Goal: Information Seeking & Learning: Learn about a topic

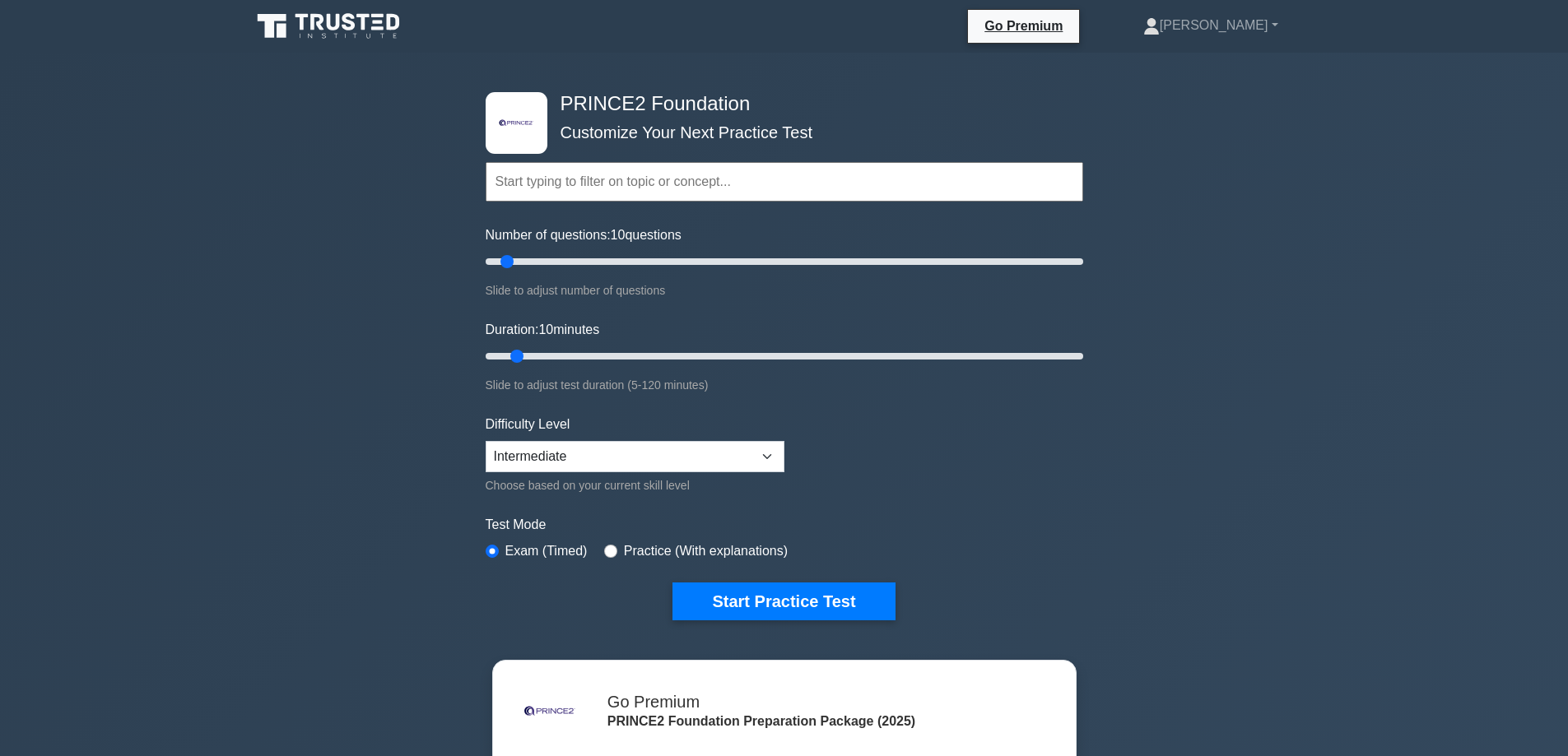
click at [565, 183] on input "text" at bounding box center [784, 182] width 597 height 40
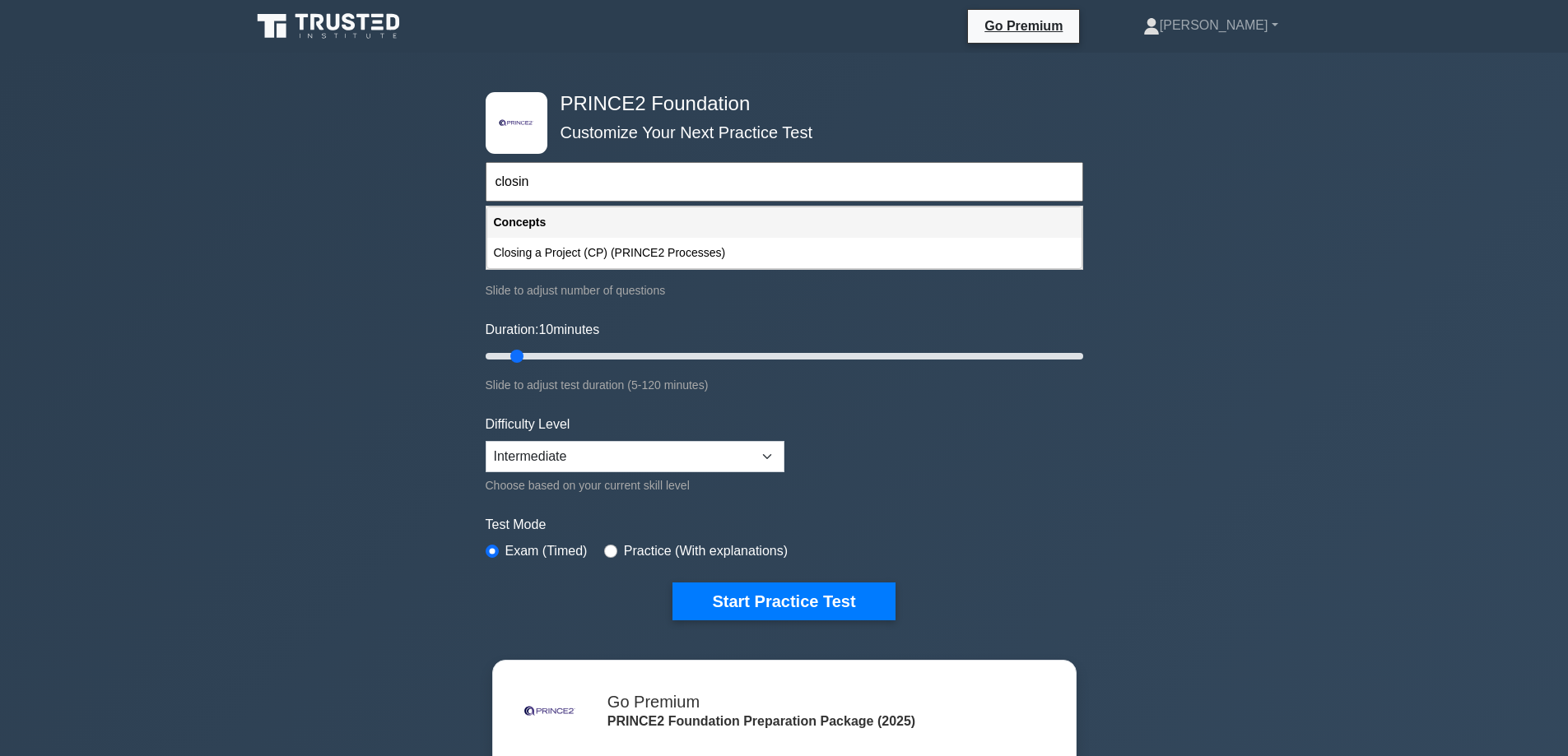
click at [572, 254] on div "Closing a Project (CP) (PRINCE2 Processes)" at bounding box center [784, 252] width 594 height 31
type input "Closing a Project (CP) (PRINCE2 Processes)"
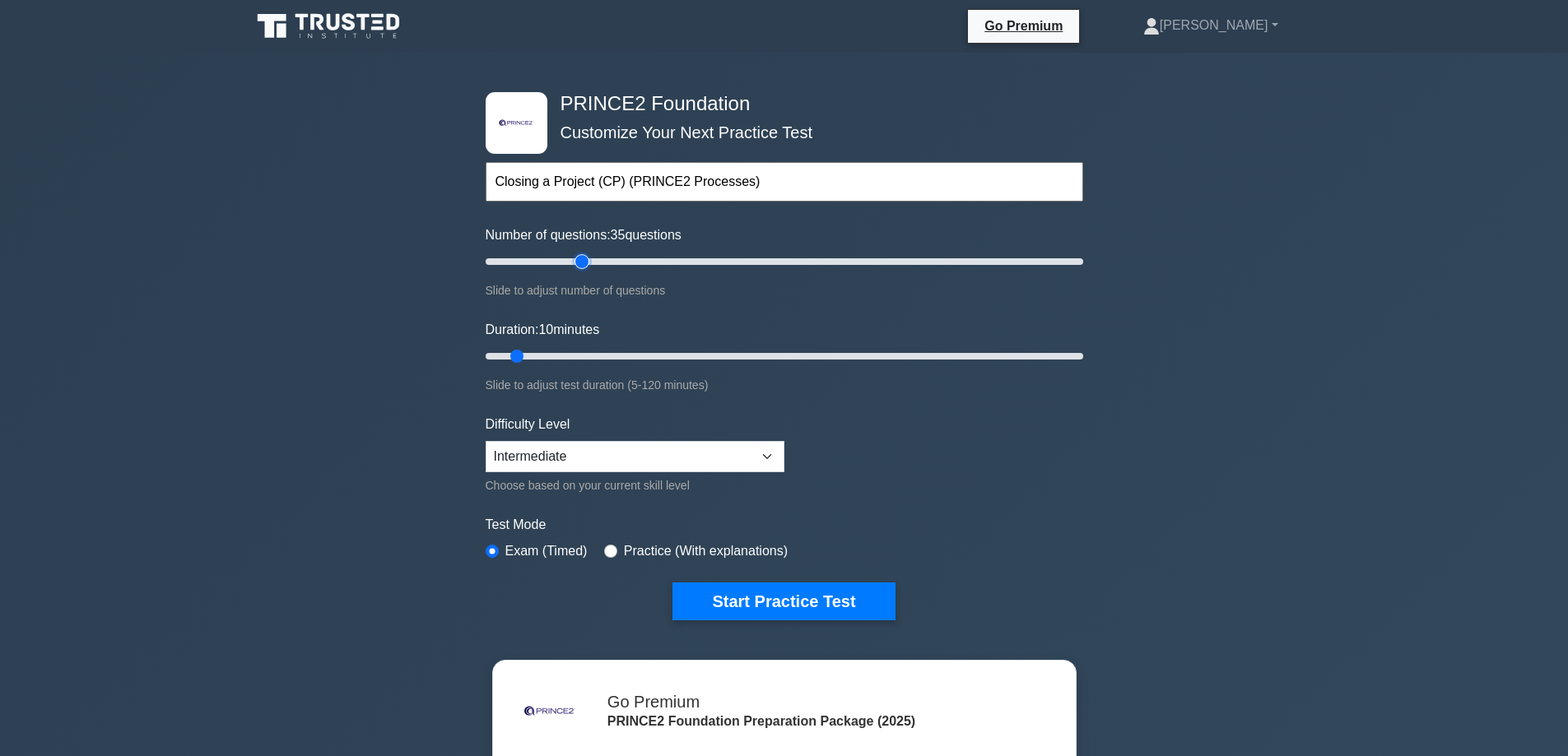
type input "35"
click at [587, 256] on input "Number of questions: 35 questions" at bounding box center [784, 261] width 597 height 20
click at [539, 266] on input "Number of questions: 35 questions" at bounding box center [784, 261] width 597 height 20
type input "10"
click at [514, 263] on input "Number of questions: 20 questions" at bounding box center [784, 261] width 597 height 20
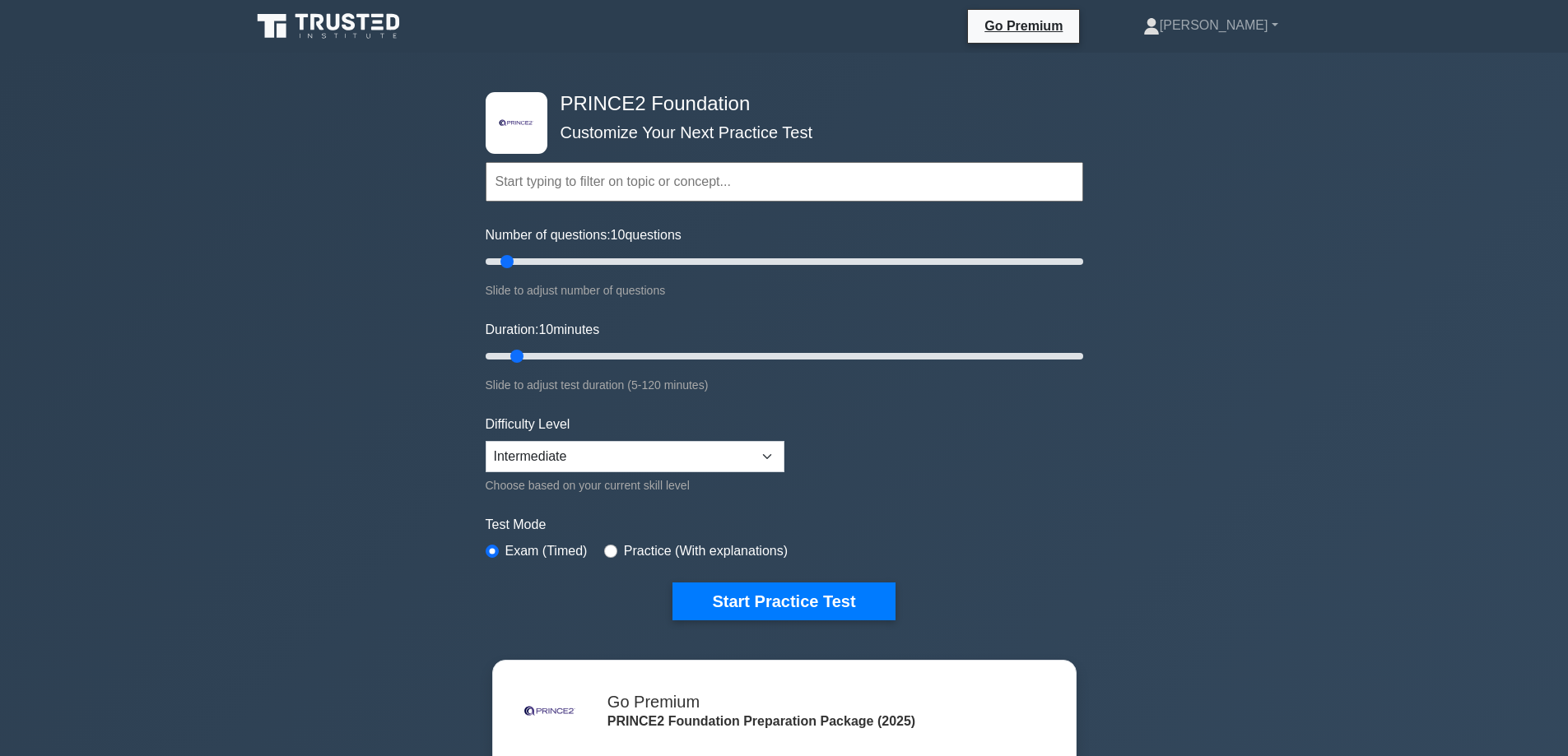
click at [592, 190] on input "text" at bounding box center [784, 182] width 597 height 40
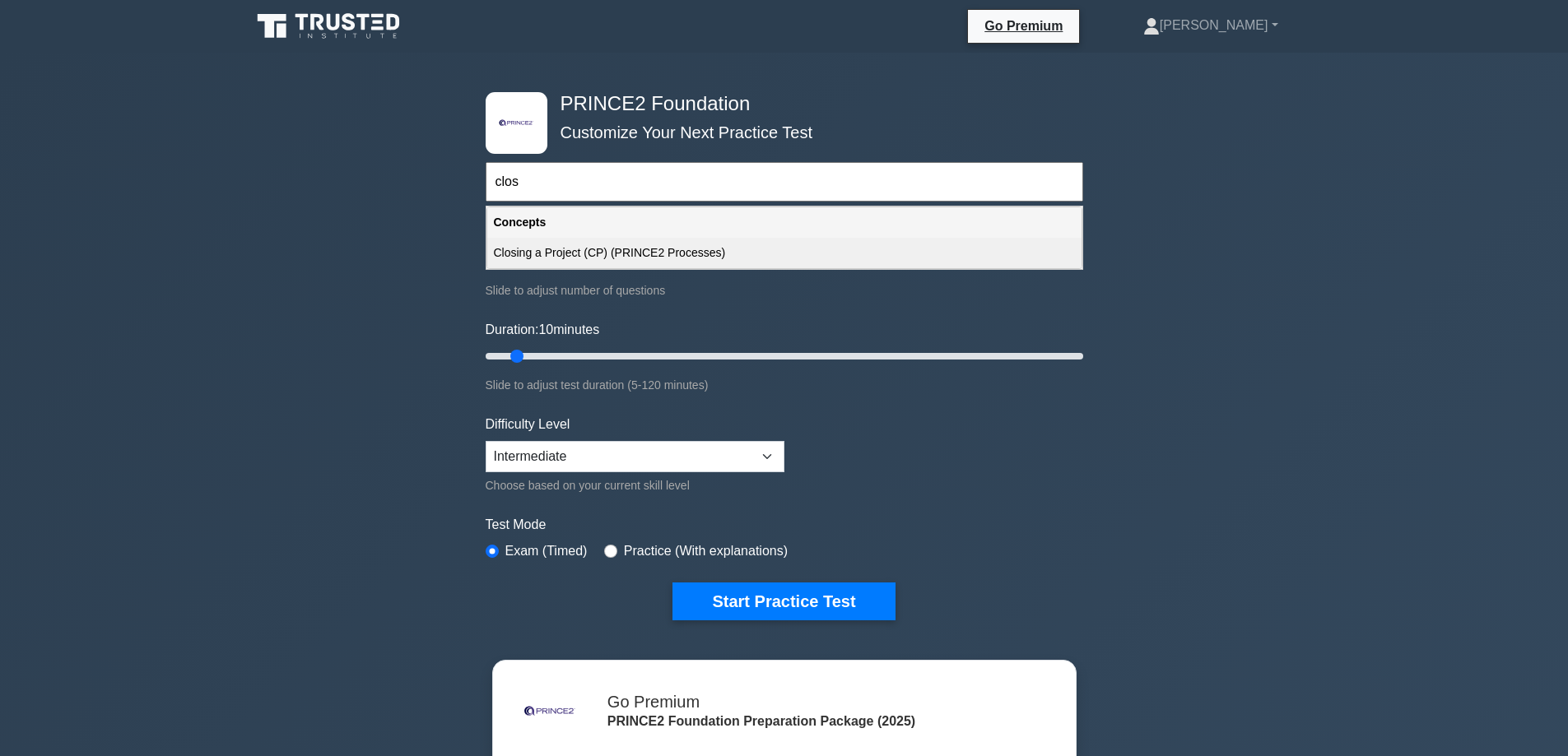
click at [570, 254] on div "Closing a Project (CP) (PRINCE2 Processes)" at bounding box center [784, 252] width 594 height 31
type input "Closing a Project (CP) (PRINCE2 Processes)"
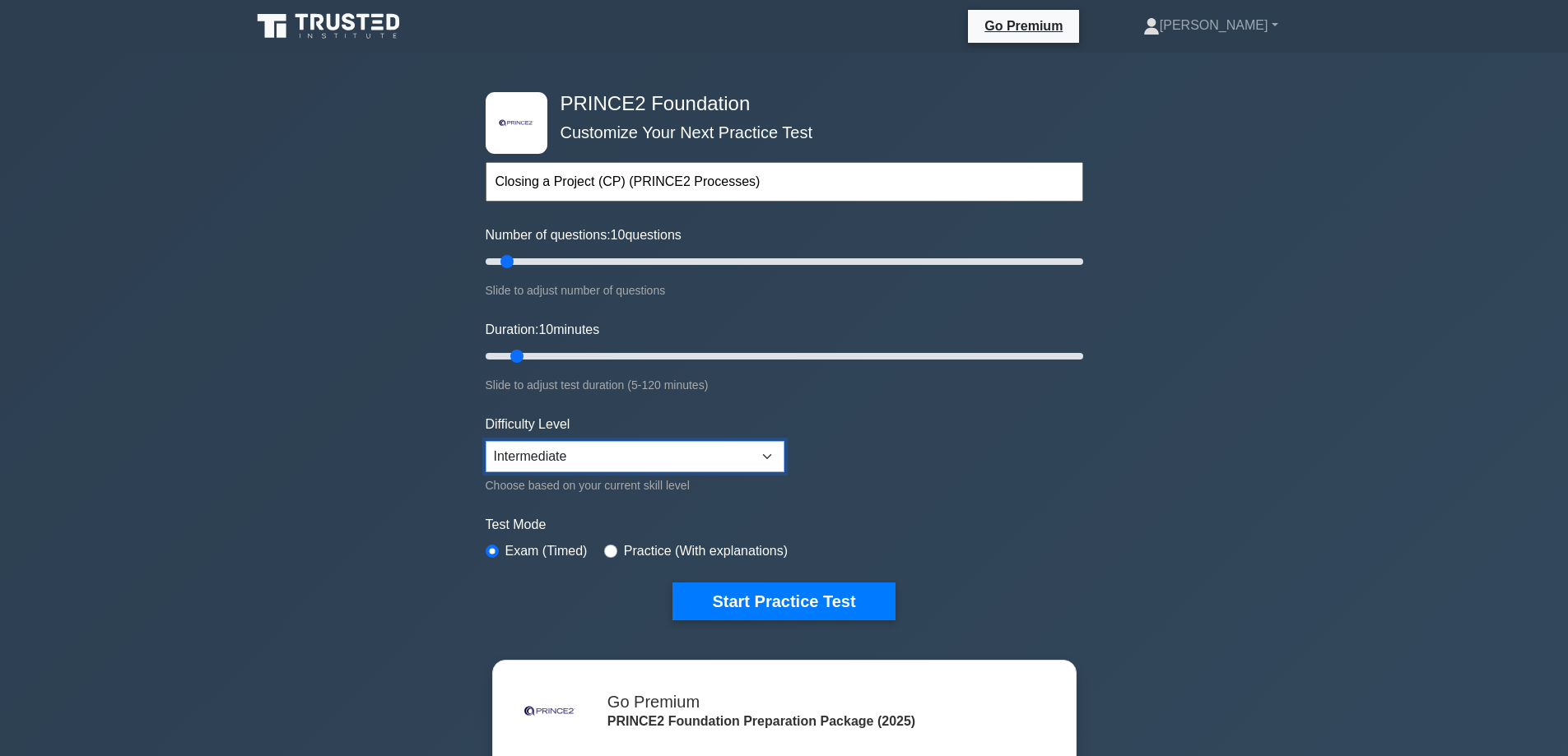
click at [530, 451] on select "Beginner Intermediate Expert" at bounding box center [635, 457] width 299 height 31
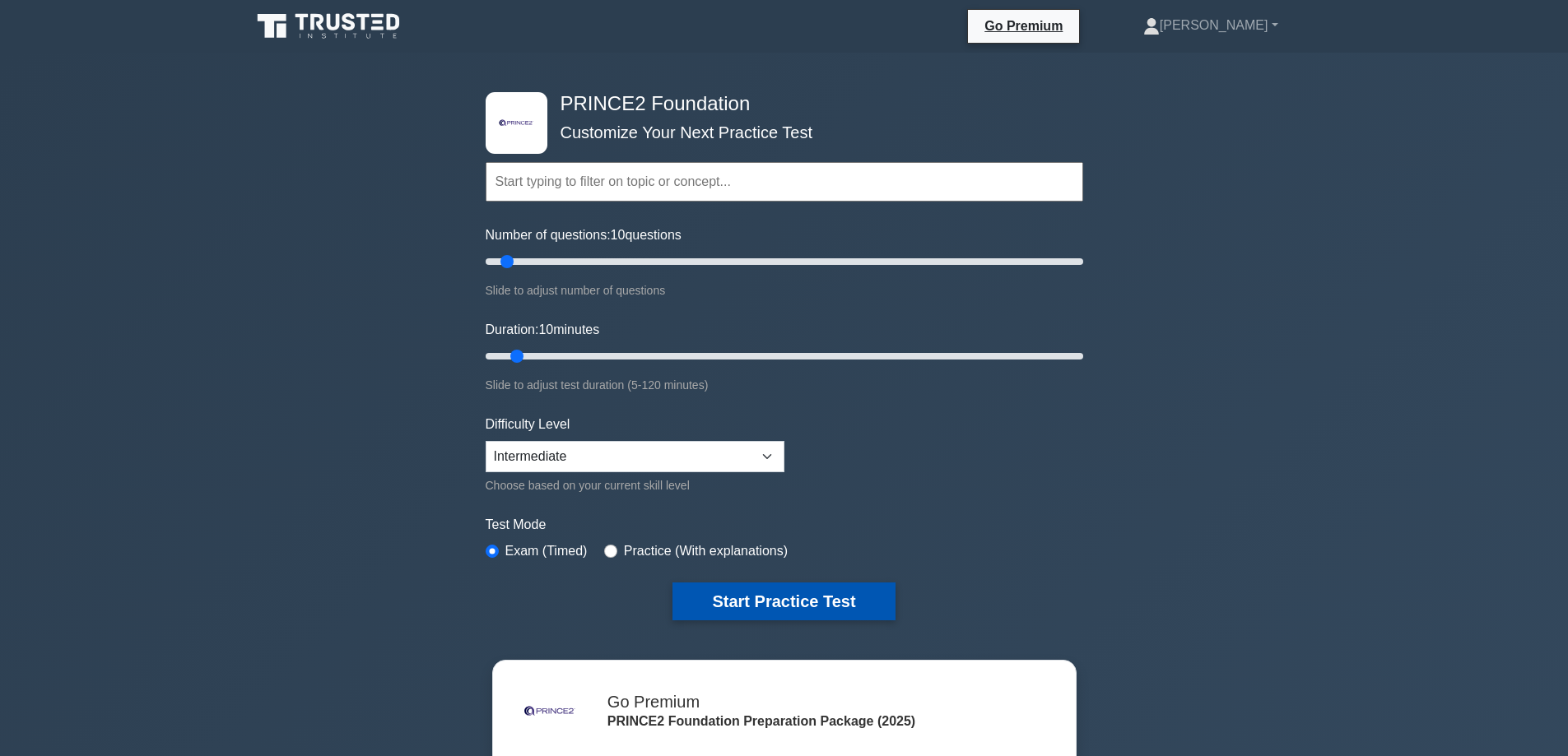
click at [743, 604] on button "Start Practice Test" at bounding box center [784, 601] width 223 height 38
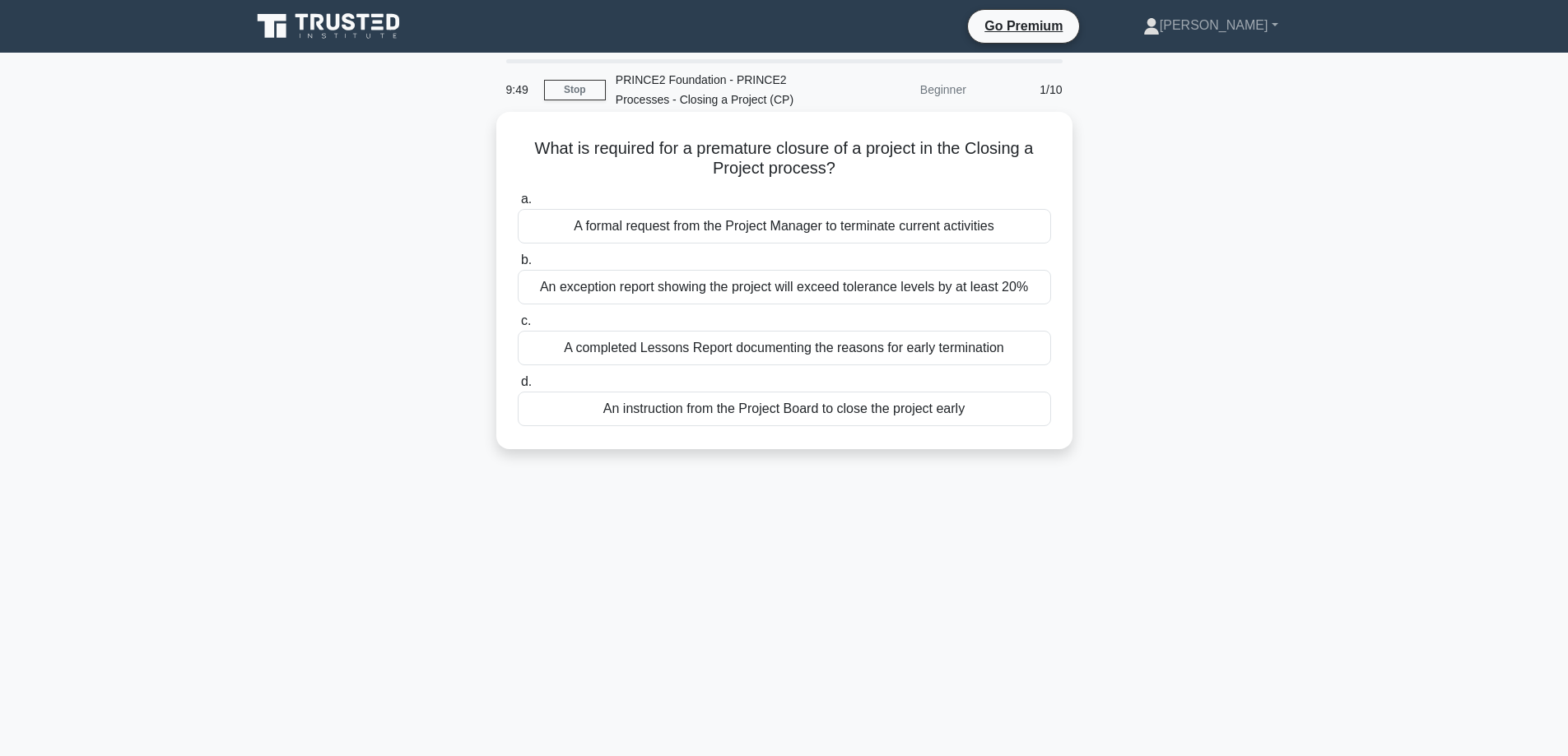
click at [606, 412] on div "An instruction from the Project Board to close the project early" at bounding box center [784, 409] width 534 height 35
click at [518, 388] on input "d. An instruction from the Project Board to close the project early" at bounding box center [518, 382] width 0 height 11
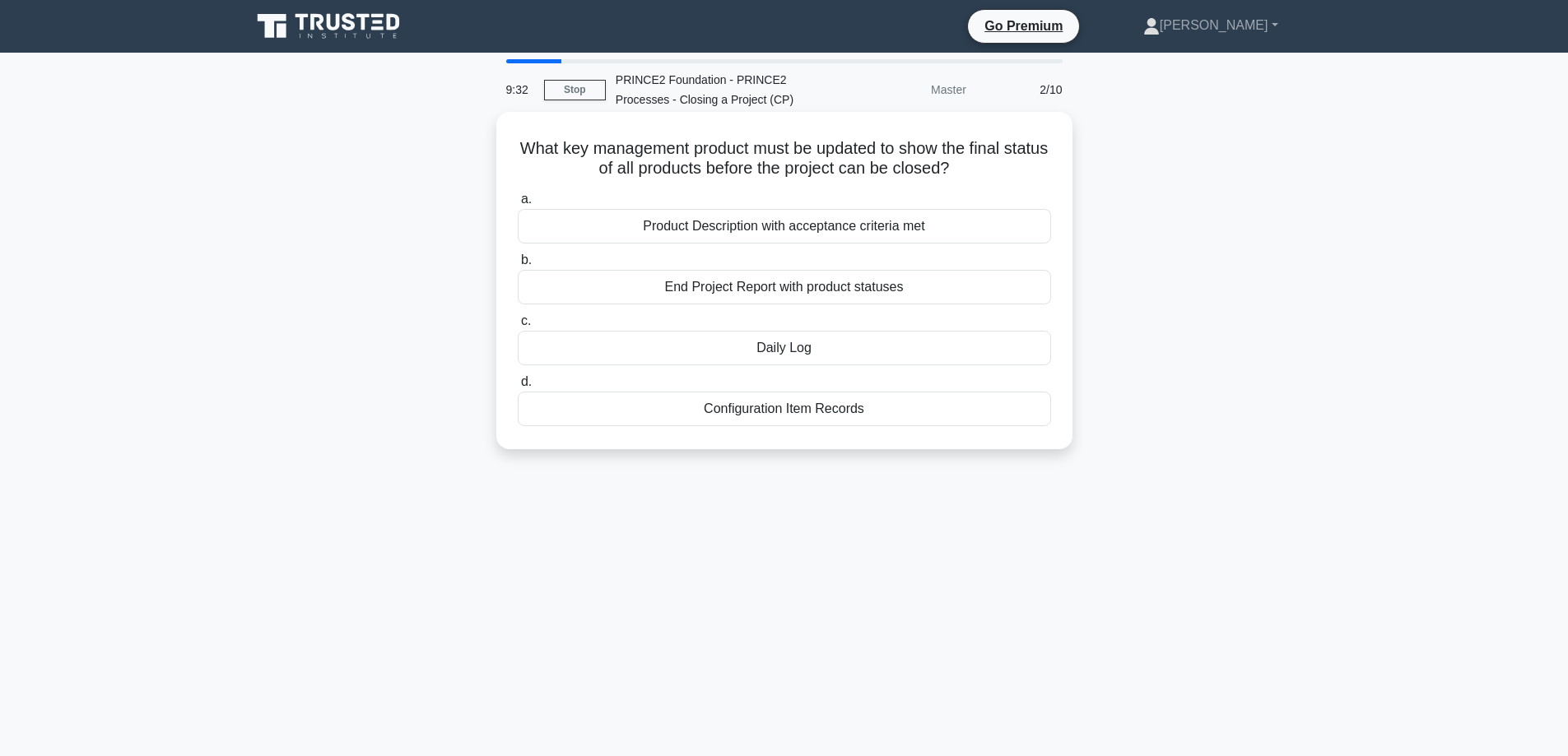
click at [710, 292] on div "End Project Report with product statuses" at bounding box center [784, 287] width 534 height 35
click at [518, 266] on input "b. End Project Report with product statuses" at bounding box center [518, 260] width 0 height 11
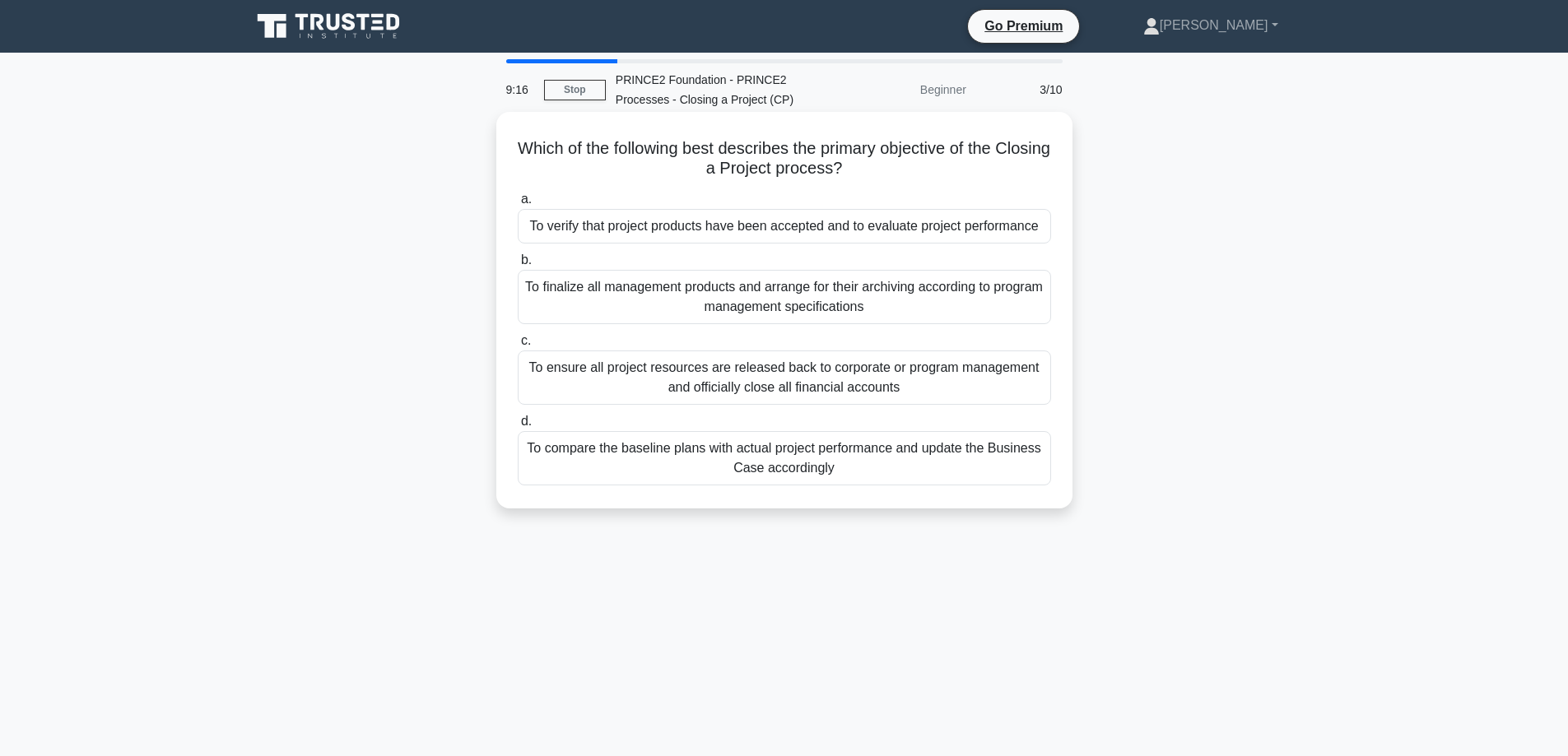
click at [568, 225] on div "To verify that project products have been accepted and to evaluate project perf…" at bounding box center [784, 227] width 534 height 35
click at [518, 205] on input "a. To verify that project products have been accepted and to evaluate project p…" at bounding box center [518, 199] width 0 height 11
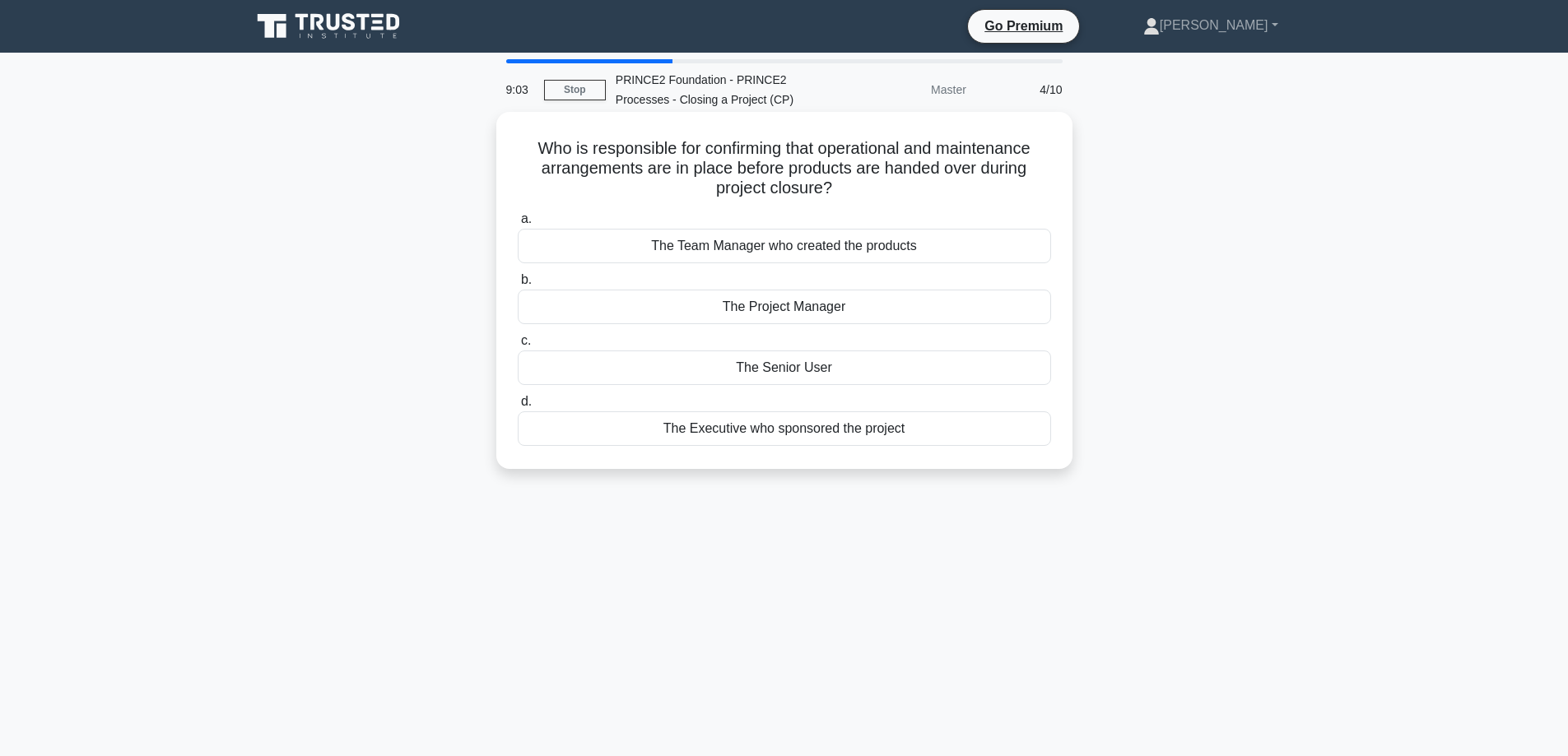
click at [710, 376] on div "The Senior User" at bounding box center [784, 368] width 534 height 35
click at [518, 347] on input "c. The Senior User" at bounding box center [518, 341] width 0 height 11
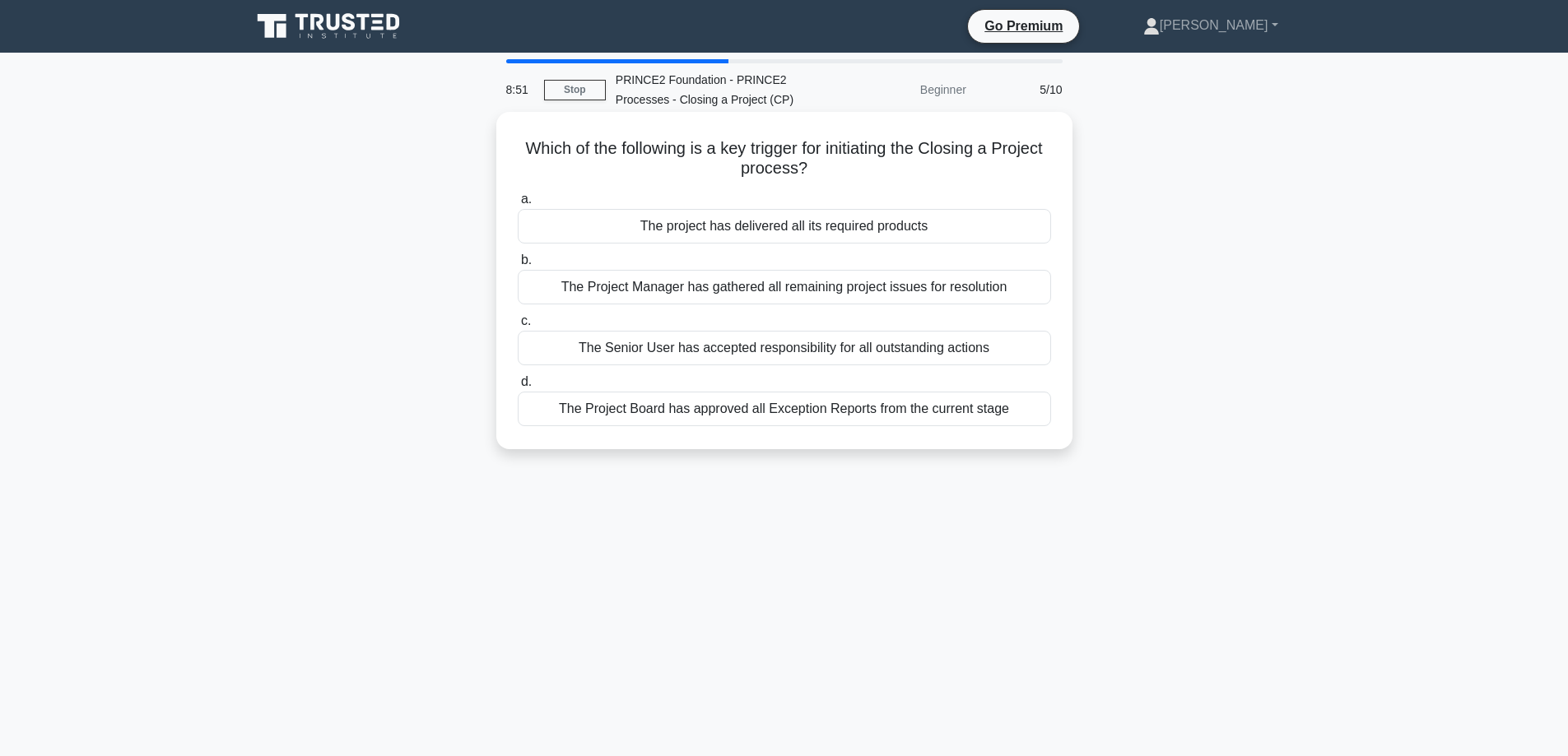
click at [705, 293] on div "The Project Manager has gathered all remaining project issues for resolution" at bounding box center [784, 287] width 534 height 35
click at [518, 266] on input "b. The Project Manager has gathered all remaining project issues for resolution" at bounding box center [518, 260] width 0 height 11
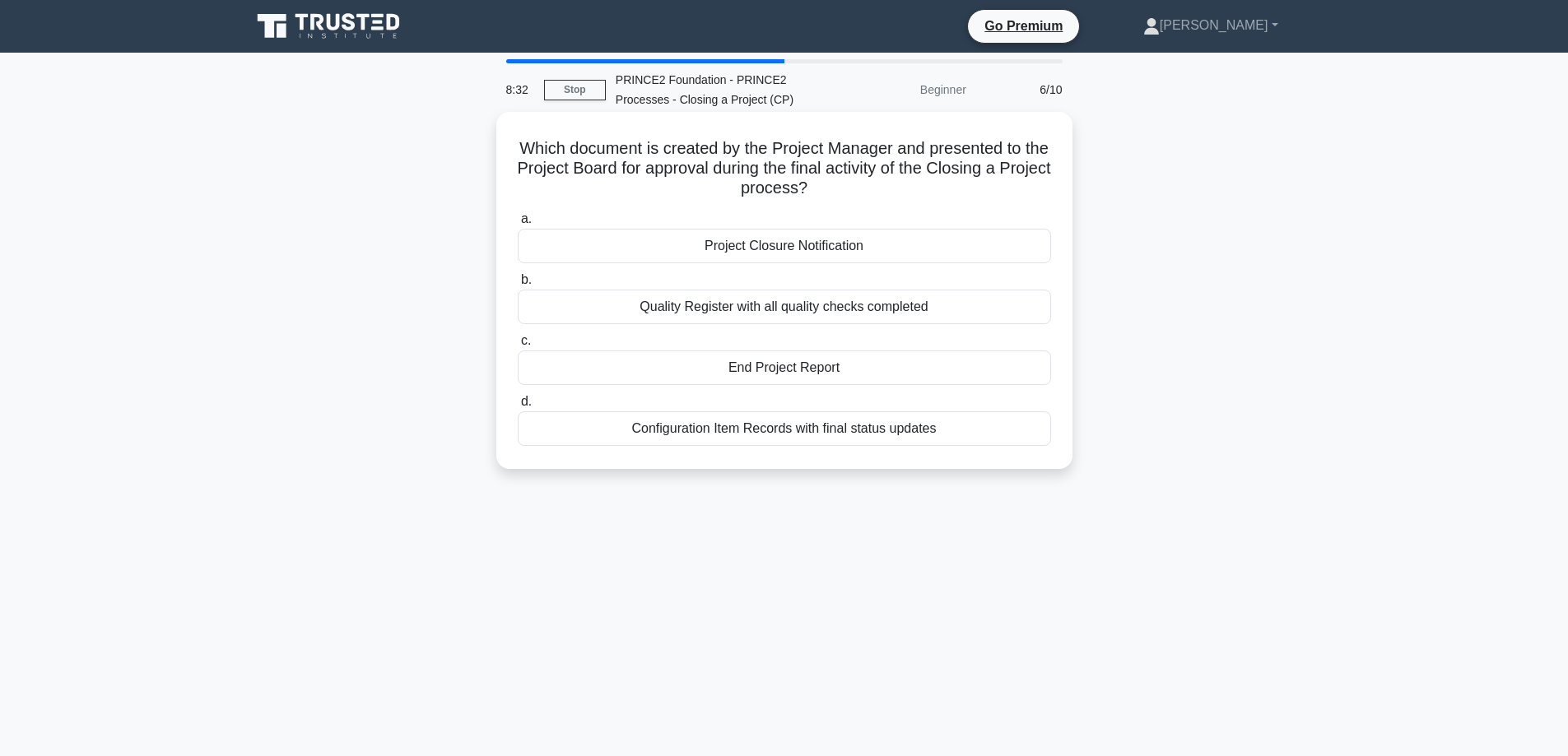
click at [733, 257] on div "Project Closure Notification" at bounding box center [784, 246] width 534 height 35
click at [518, 225] on input "a. Project Closure Notification" at bounding box center [518, 219] width 0 height 11
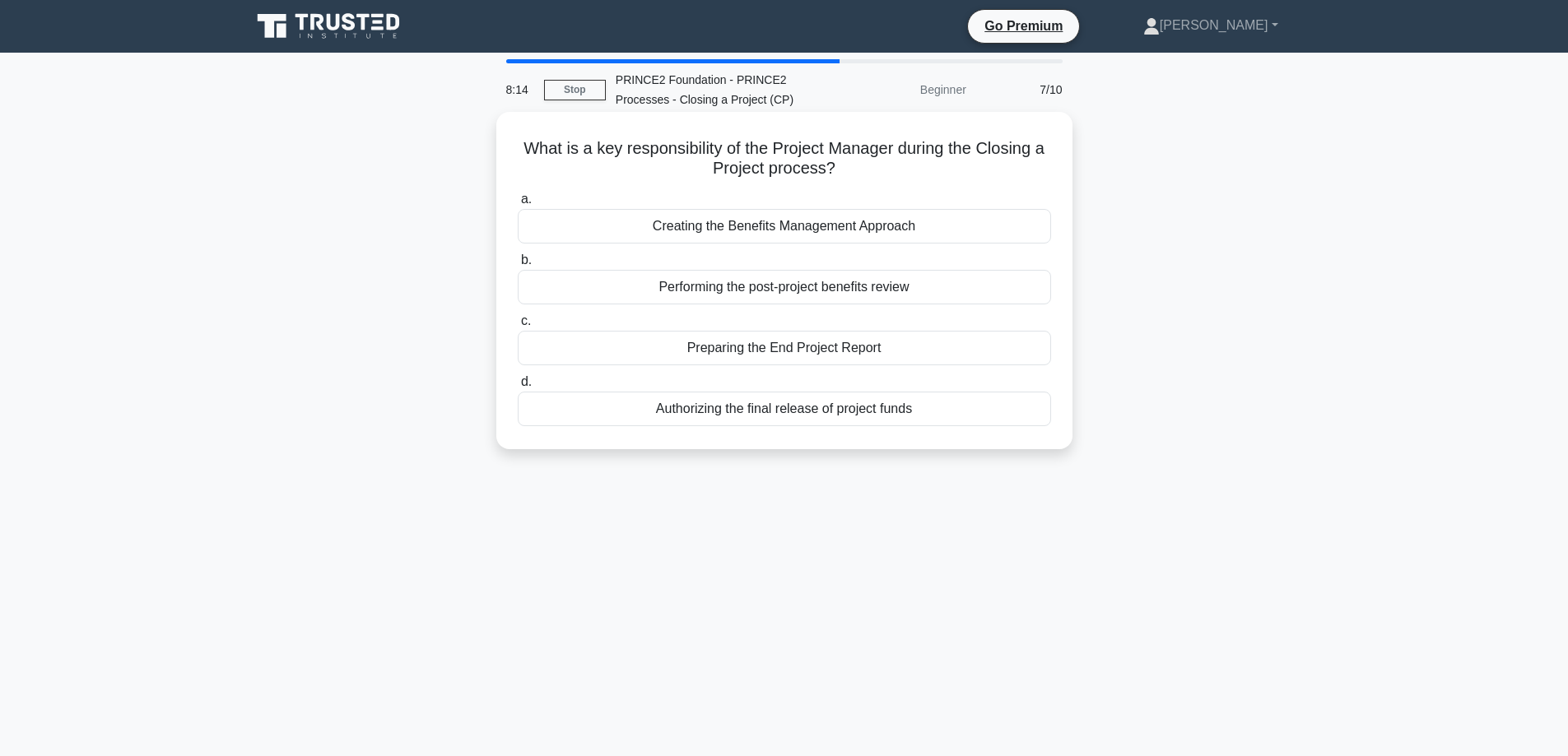
click at [705, 348] on div "Preparing the End Project Report" at bounding box center [784, 348] width 534 height 35
click at [518, 327] on input "c. Preparing the End Project Report" at bounding box center [518, 321] width 0 height 11
click at [690, 356] on div "Archived and accessible for future reference" at bounding box center [784, 348] width 534 height 35
click at [518, 327] on input "c. Archived and accessible for future reference" at bounding box center [518, 321] width 0 height 11
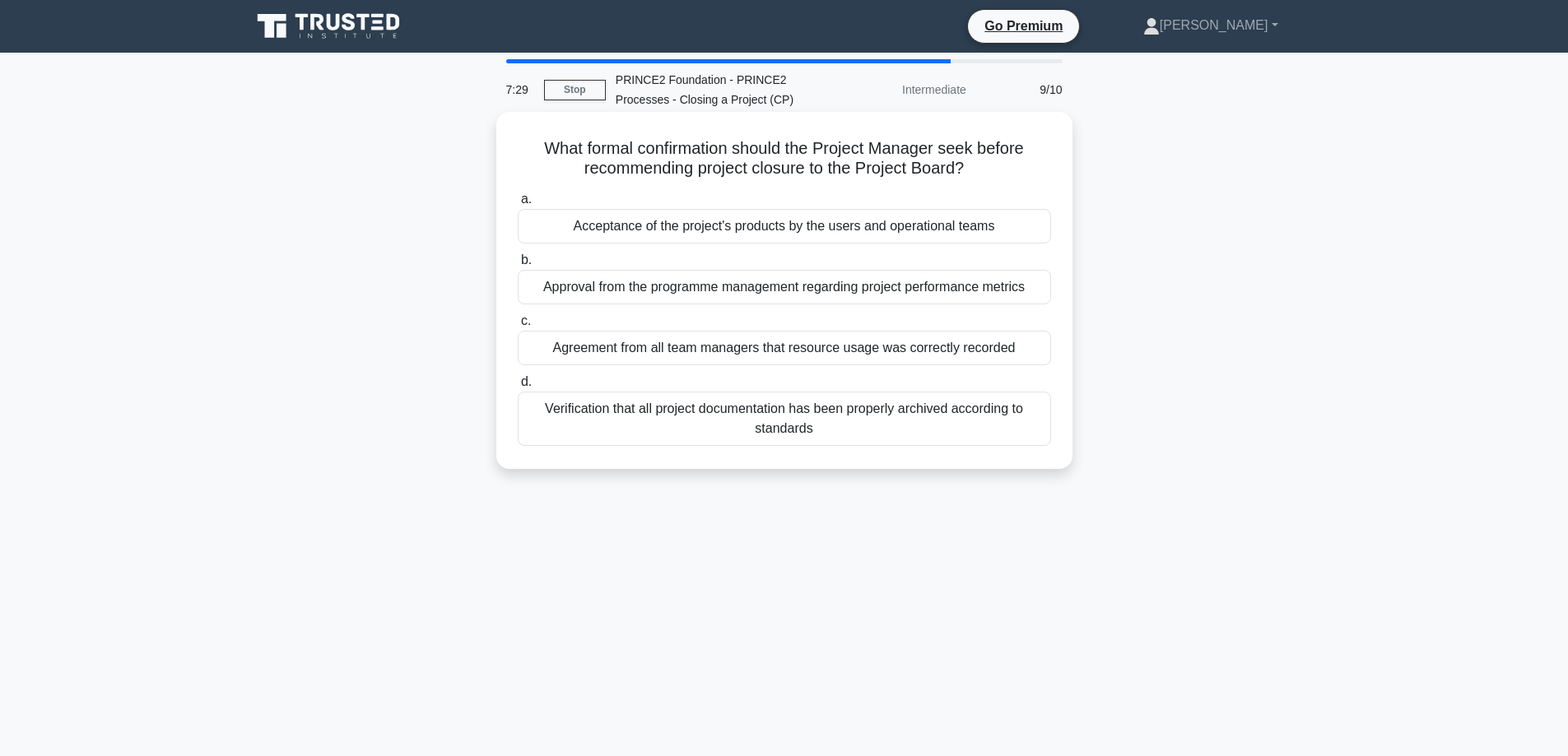
click at [593, 226] on div "Acceptance of the project's products by the users and operational teams" at bounding box center [784, 227] width 534 height 35
click at [518, 205] on input "a. Acceptance of the project's products by the users and operational teams" at bounding box center [518, 199] width 0 height 11
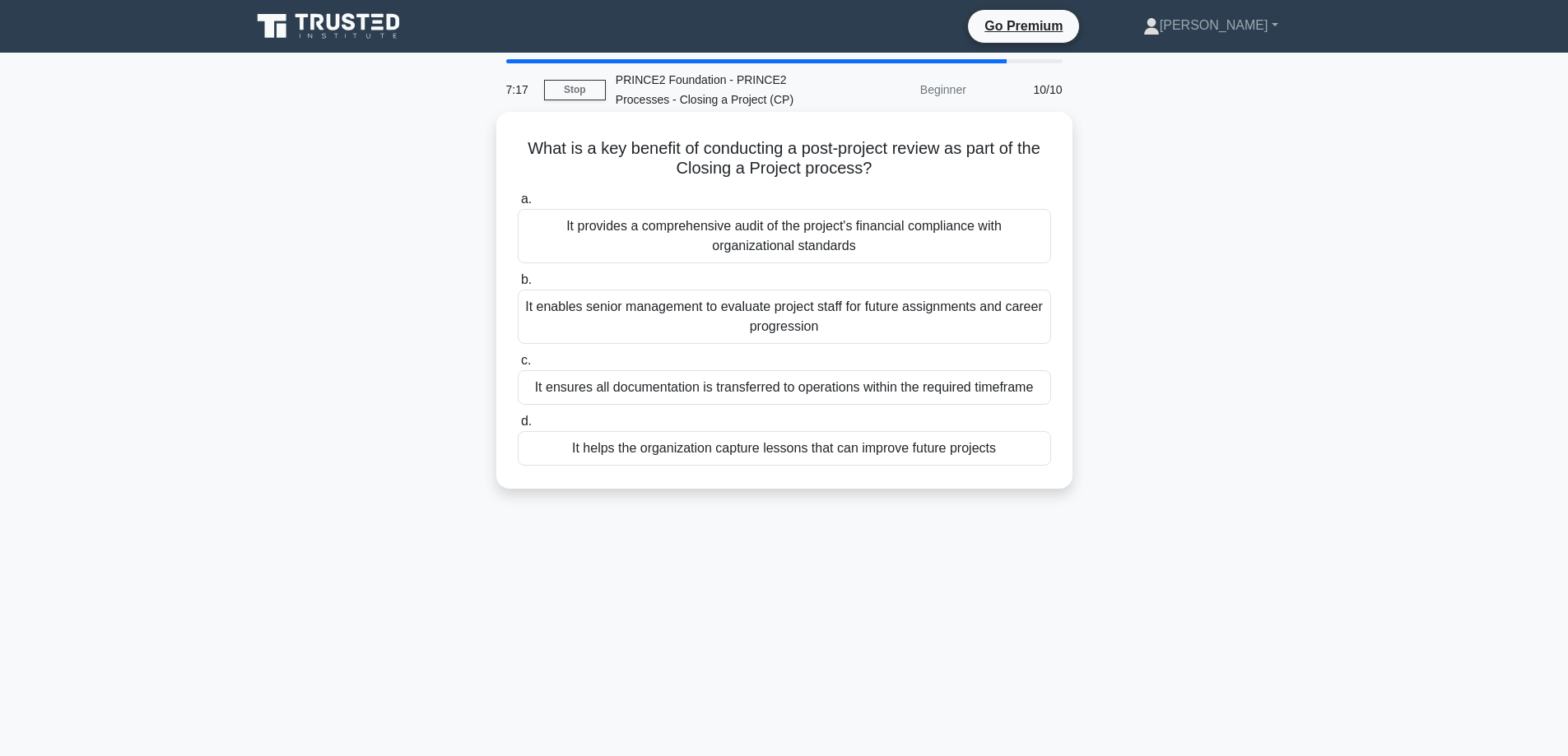
click at [616, 453] on div "It helps the organization capture lessons that can improve future projects" at bounding box center [784, 448] width 534 height 35
click at [518, 427] on input "d. It helps the organization capture lessons that can improve future projects" at bounding box center [518, 421] width 0 height 11
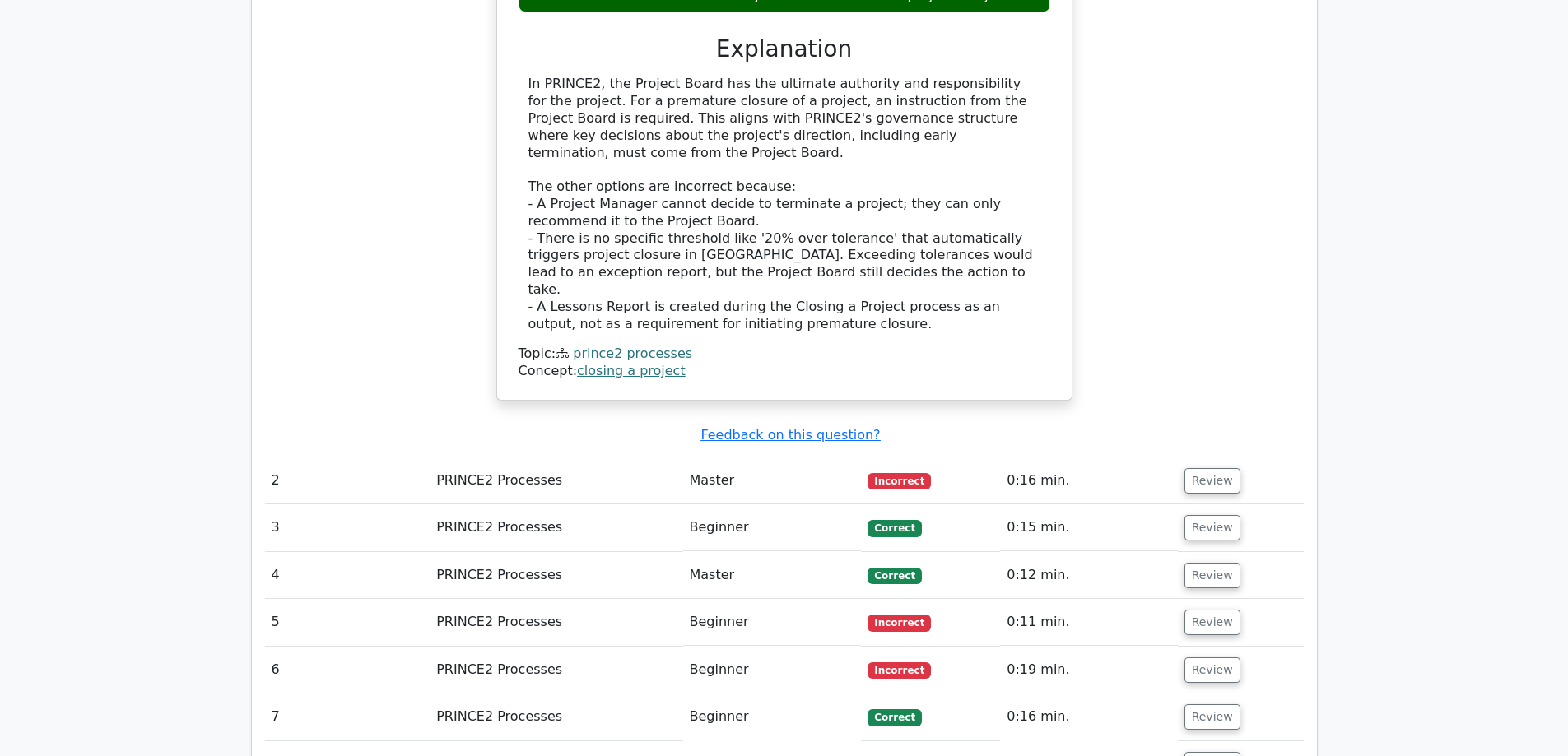
scroll to position [1646, 0]
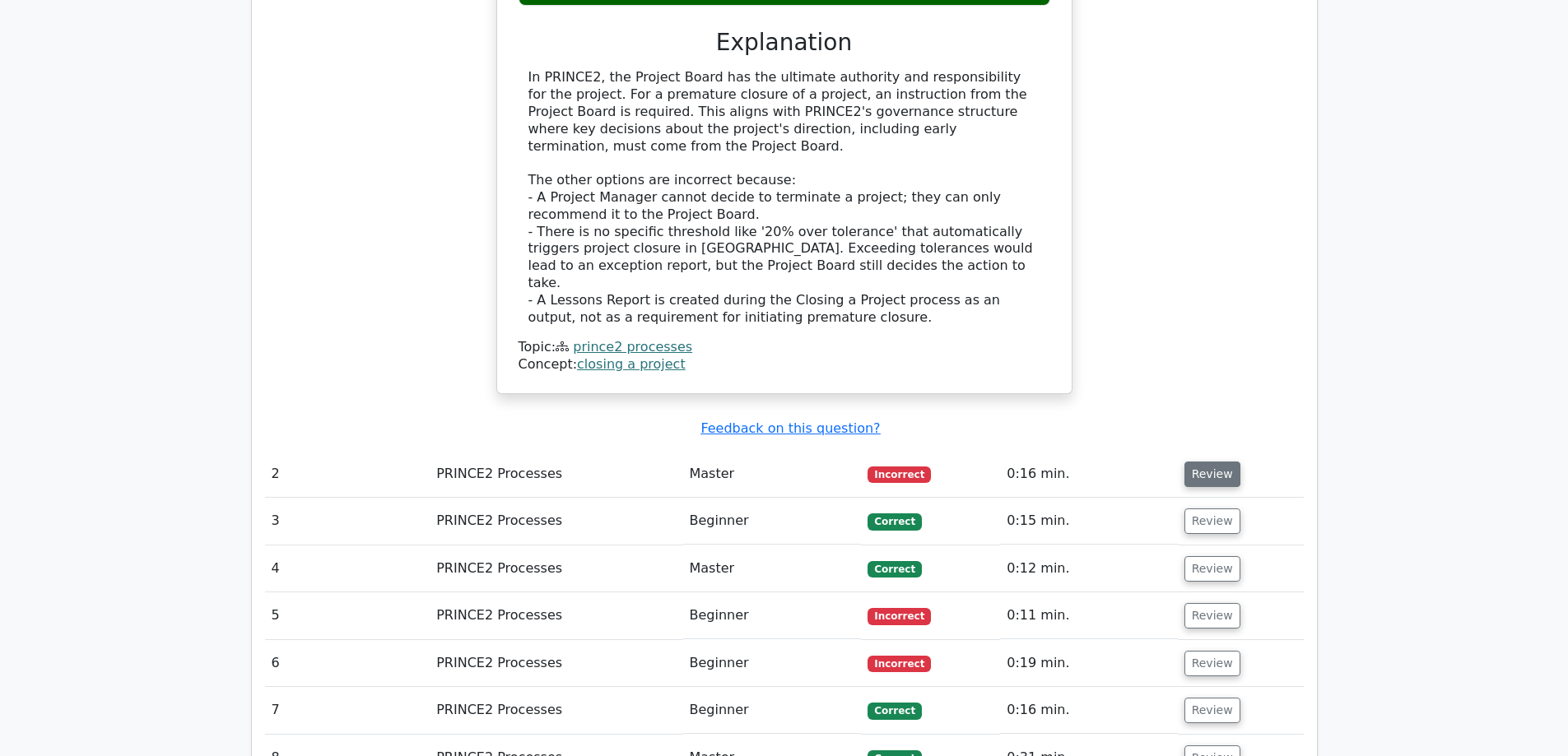
click at [1199, 462] on button "Review" at bounding box center [1213, 474] width 56 height 26
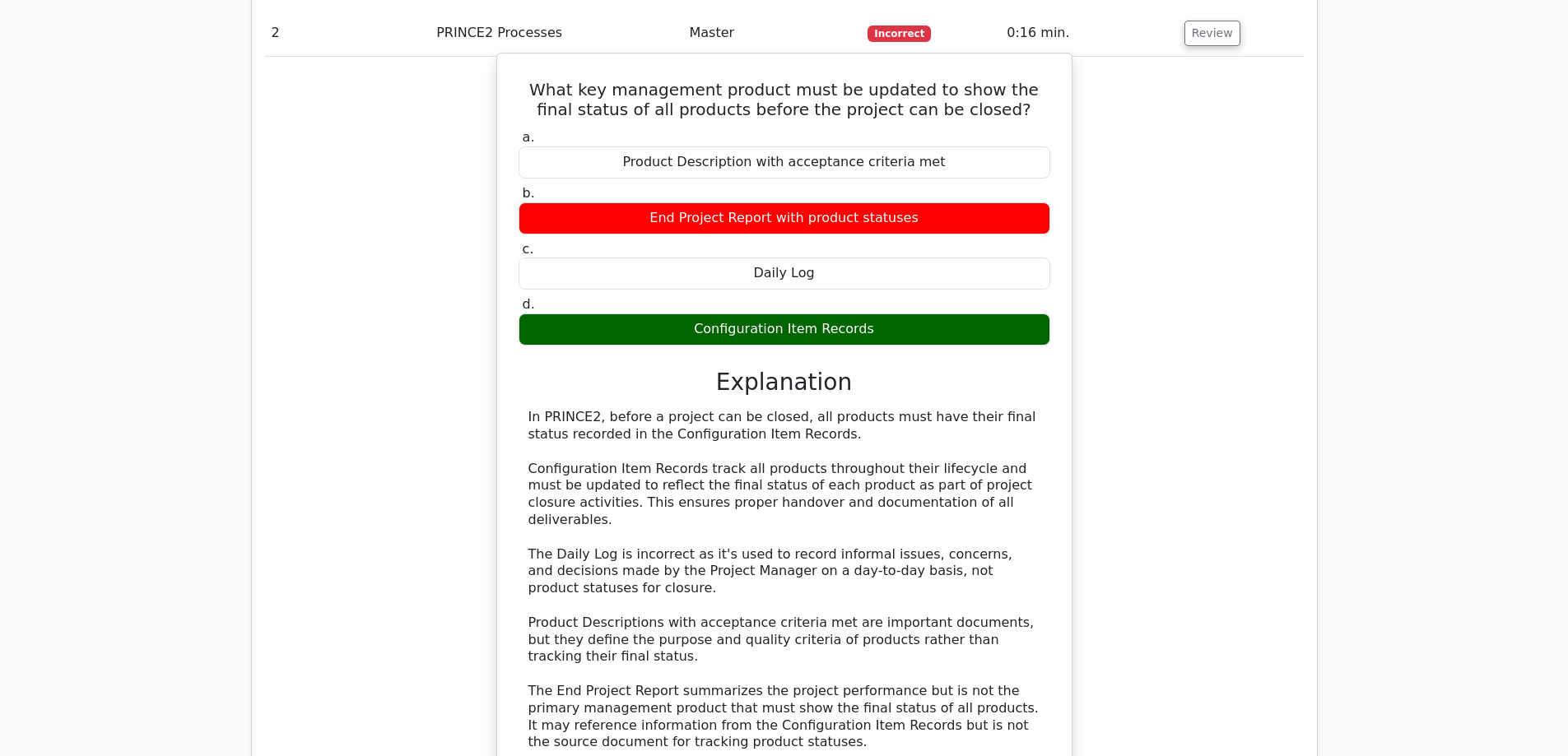
scroll to position [2386, 0]
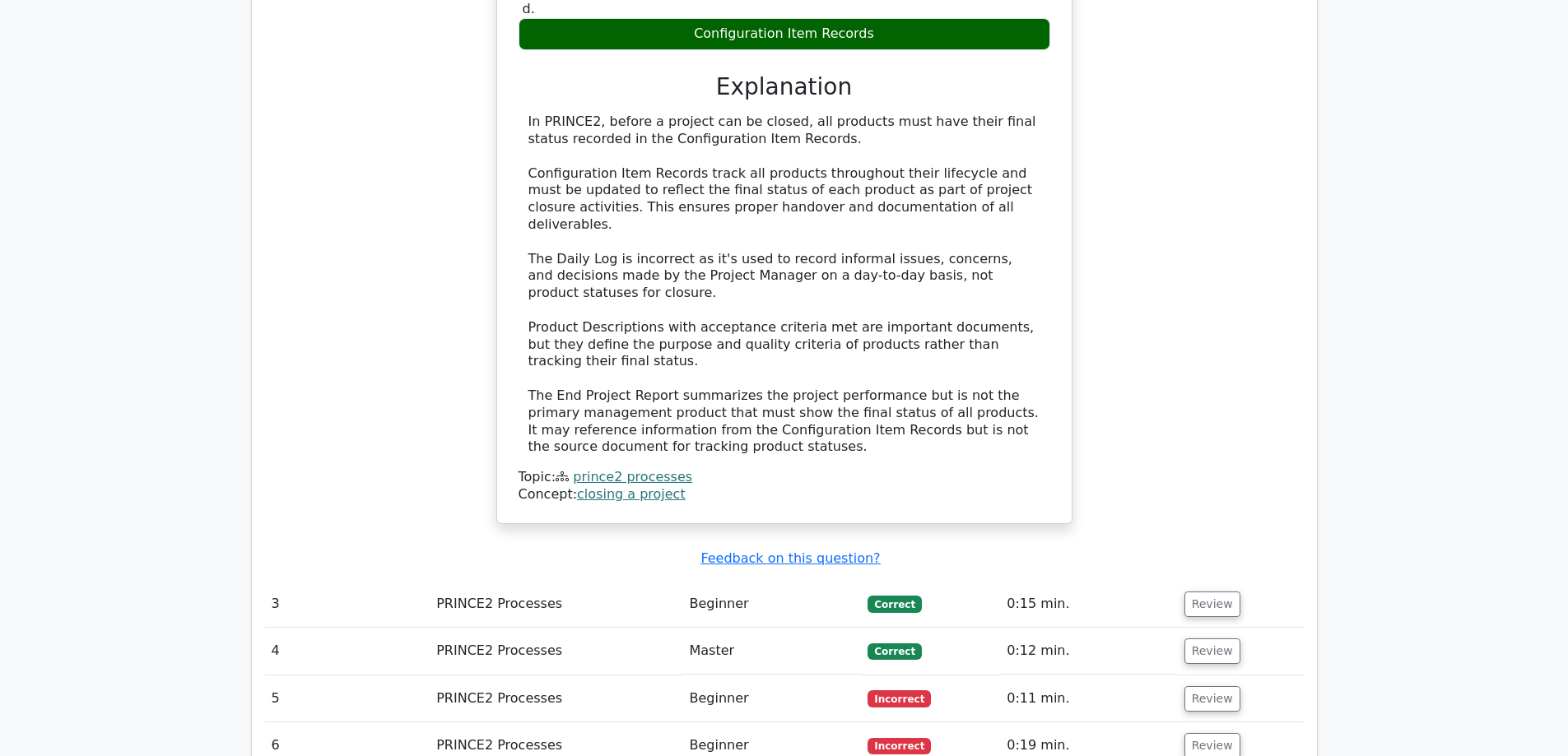
click at [889, 596] on span "Correct" at bounding box center [894, 604] width 54 height 17
click at [1216, 591] on button "Review" at bounding box center [1213, 604] width 56 height 26
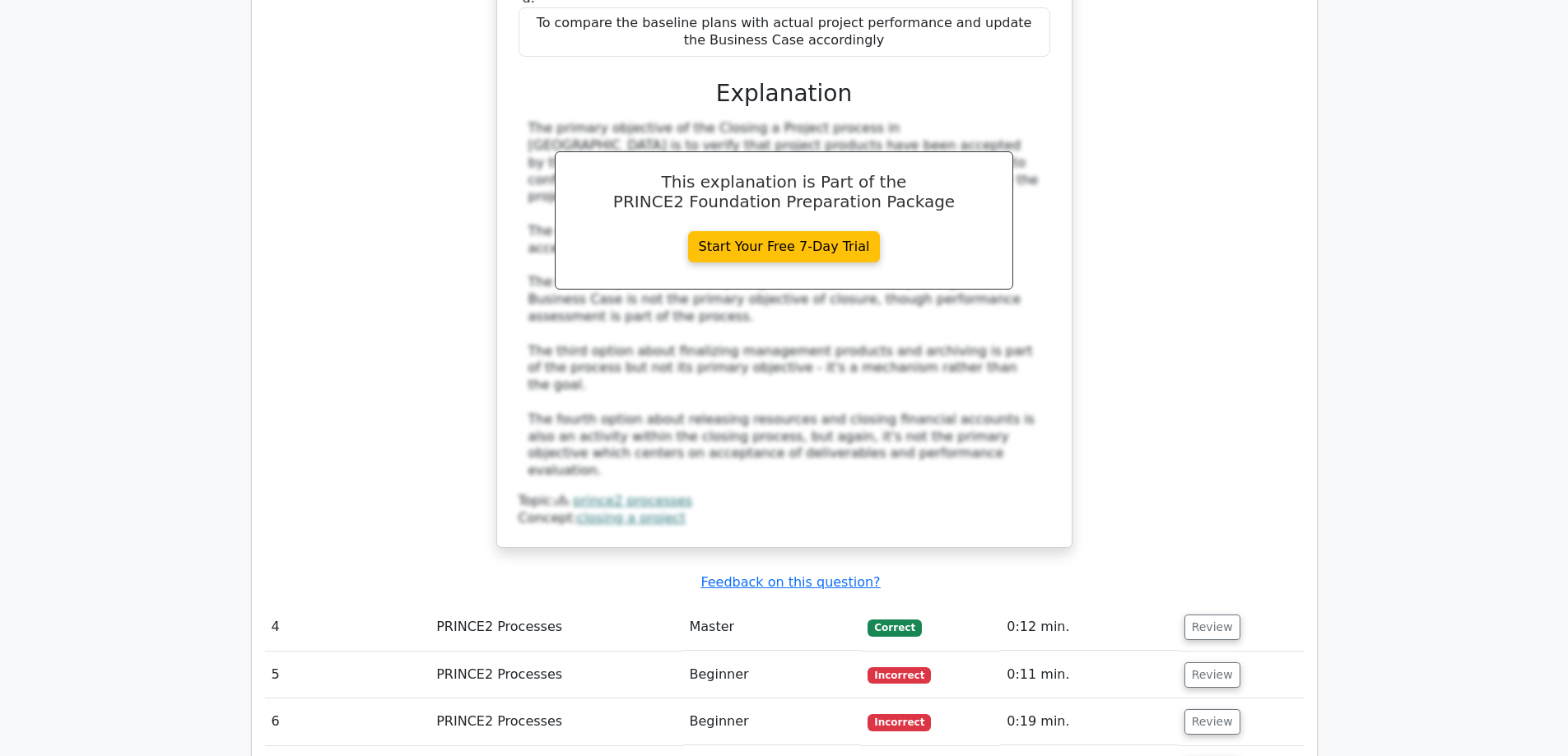
scroll to position [3456, 0]
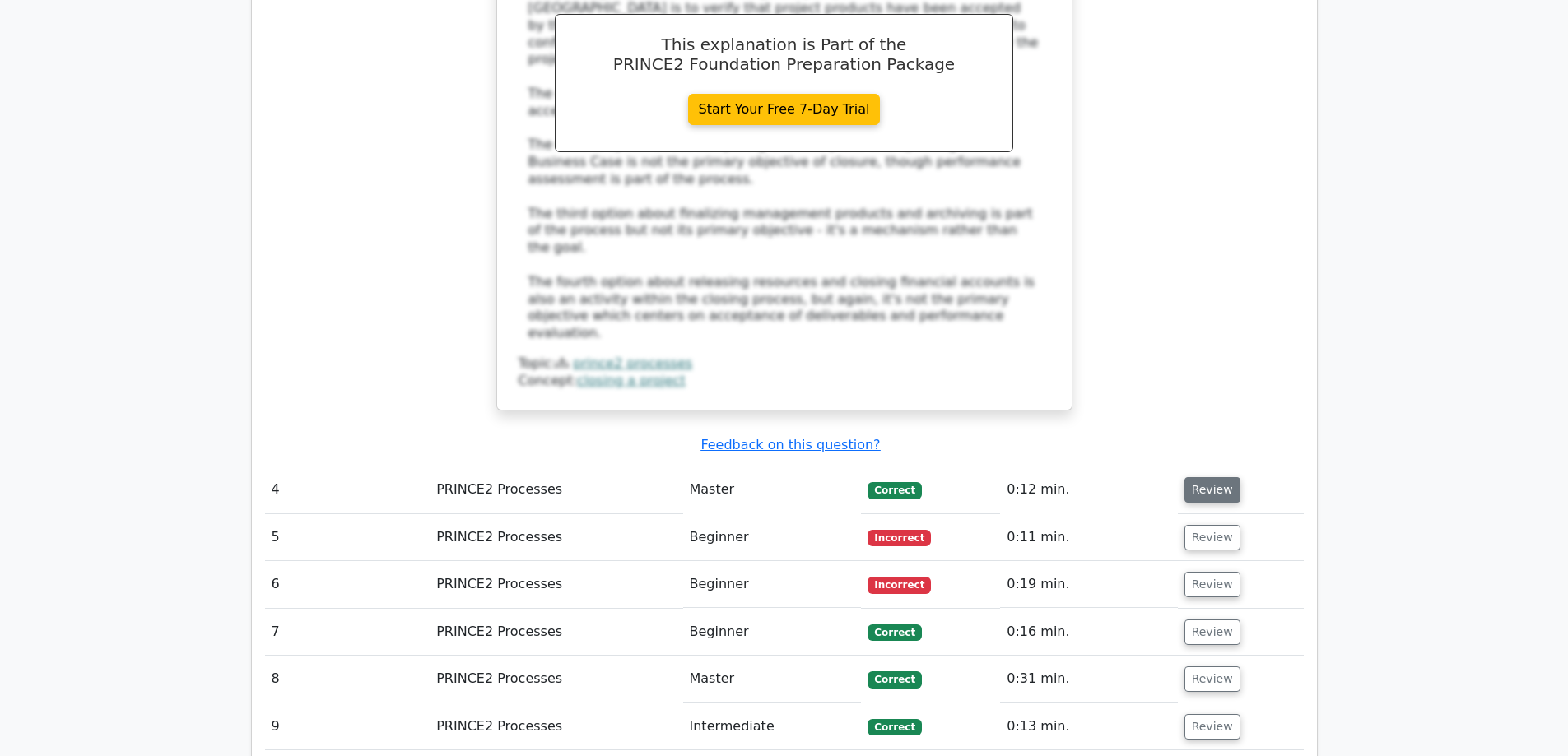
click at [1187, 477] on button "Review" at bounding box center [1213, 490] width 56 height 26
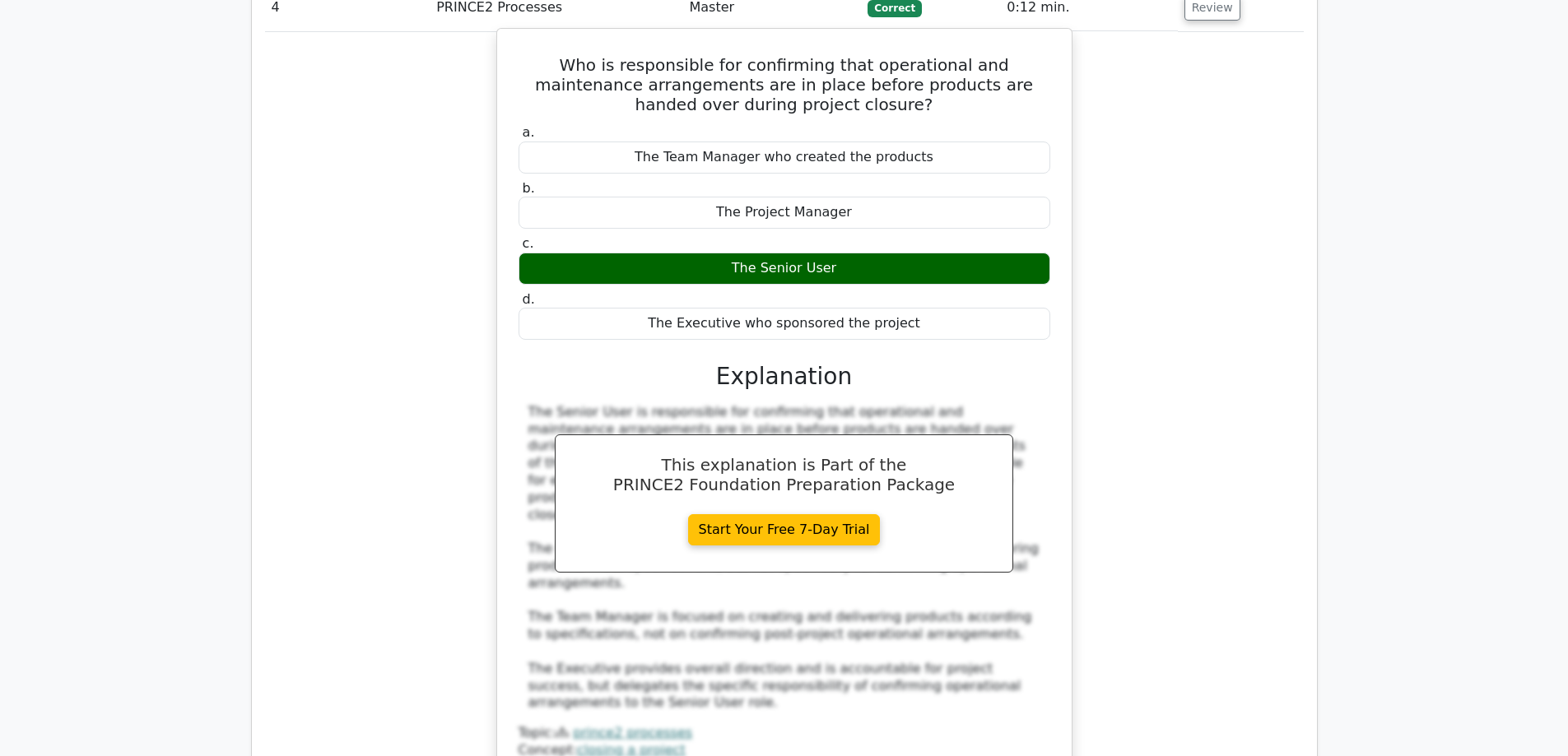
scroll to position [4196, 0]
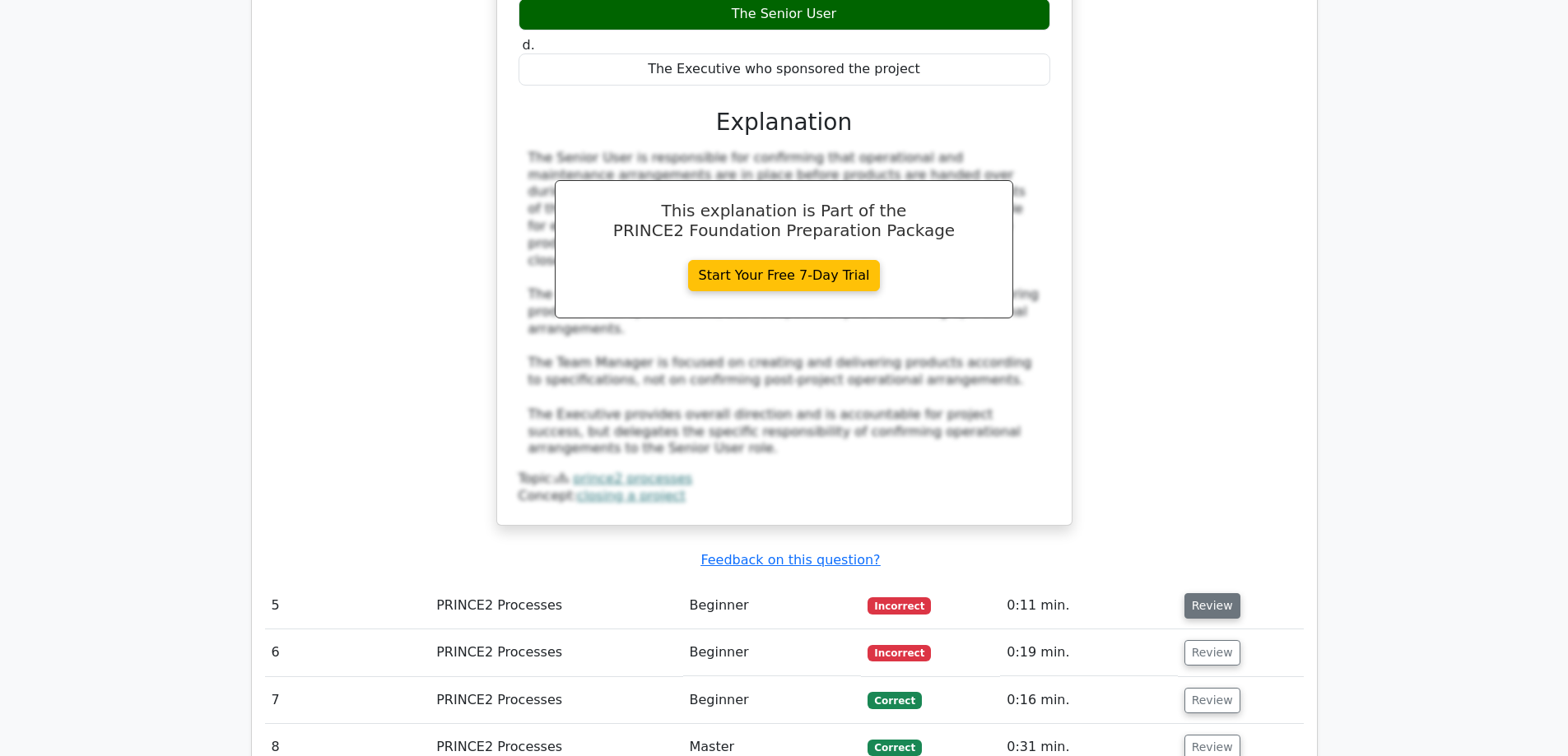
click at [1218, 593] on button "Review" at bounding box center [1213, 605] width 56 height 26
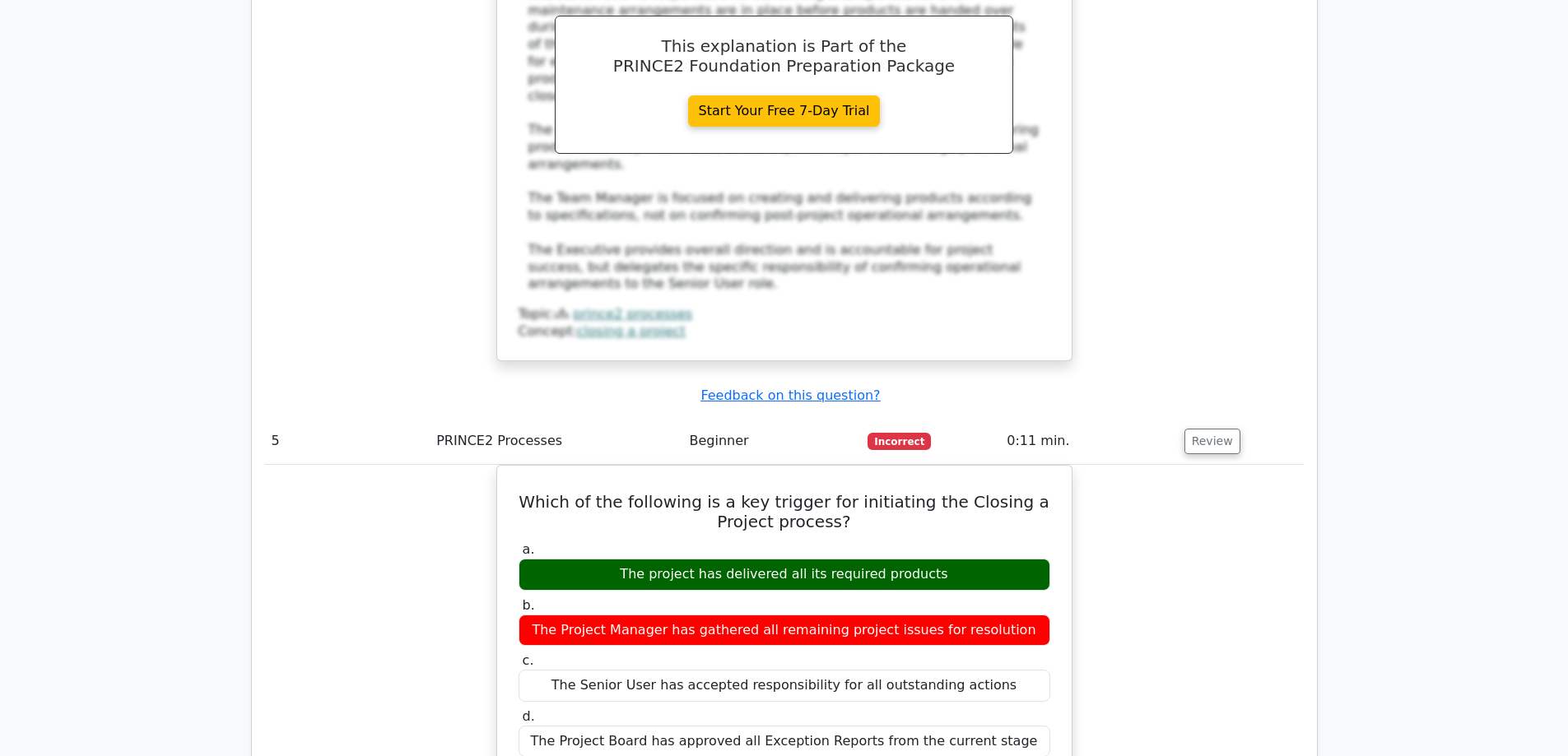
scroll to position [4773, 0]
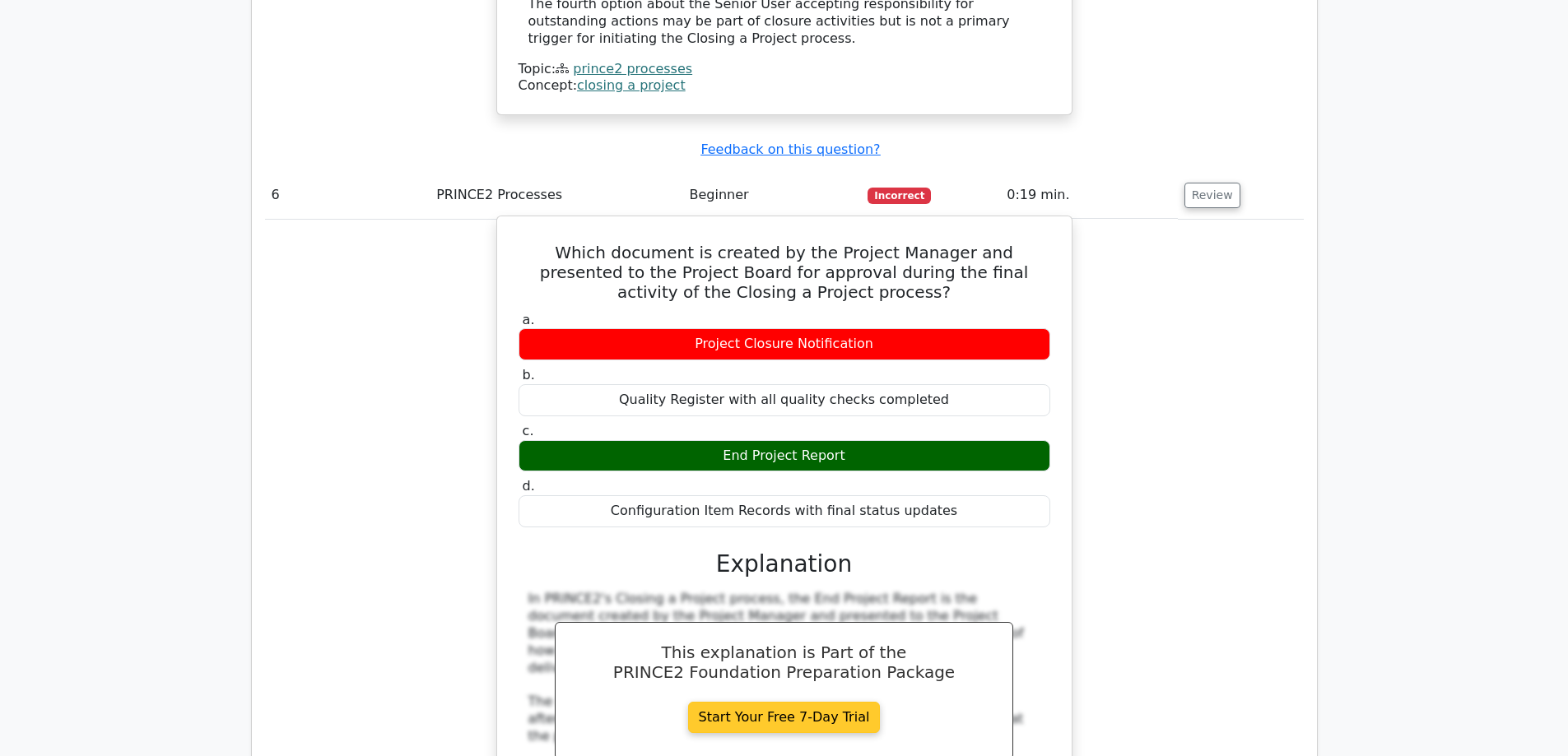
scroll to position [5677, 0]
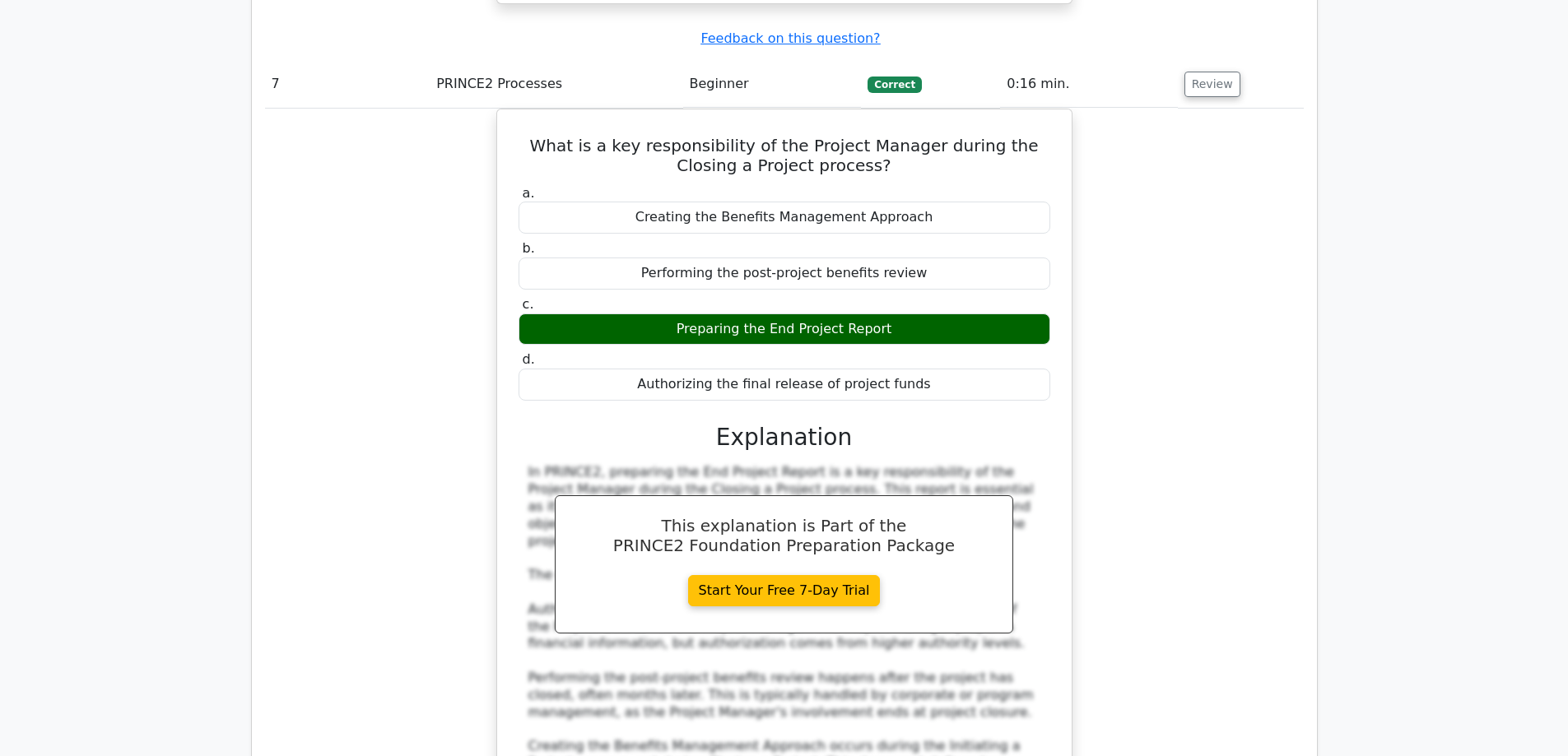
scroll to position [6417, 0]
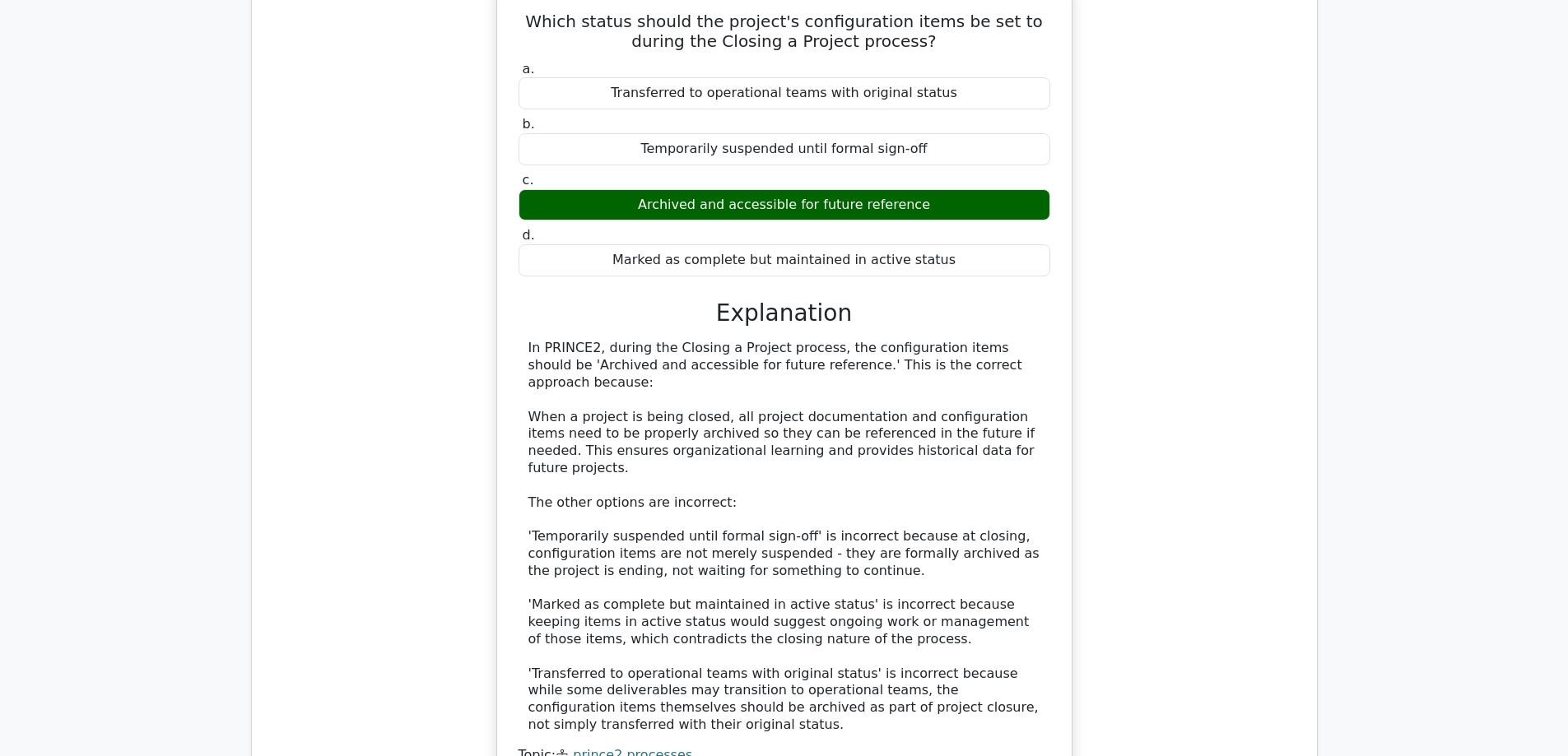
scroll to position [7404, 0]
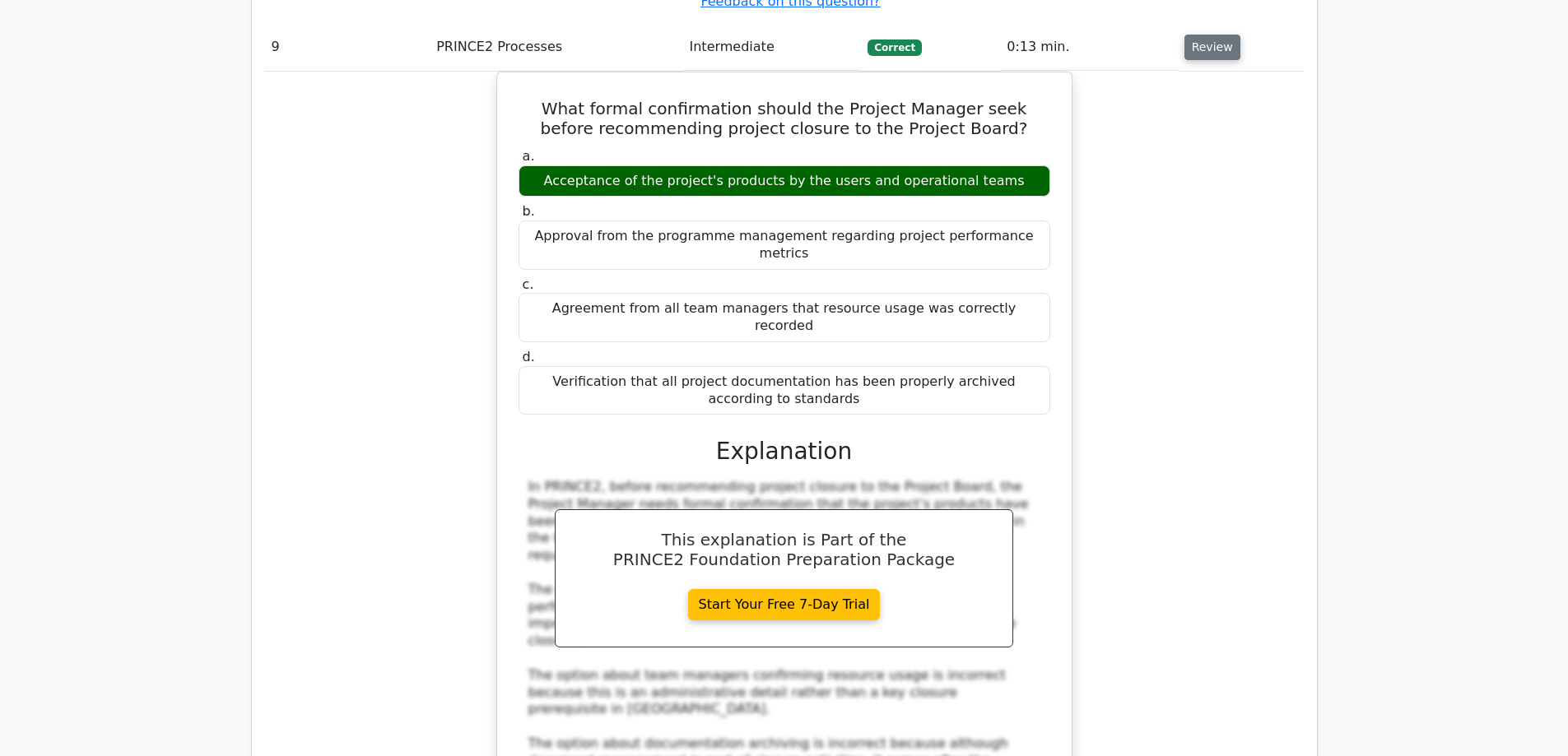
scroll to position [8227, 0]
